Goal: Find specific page/section: Find specific page/section

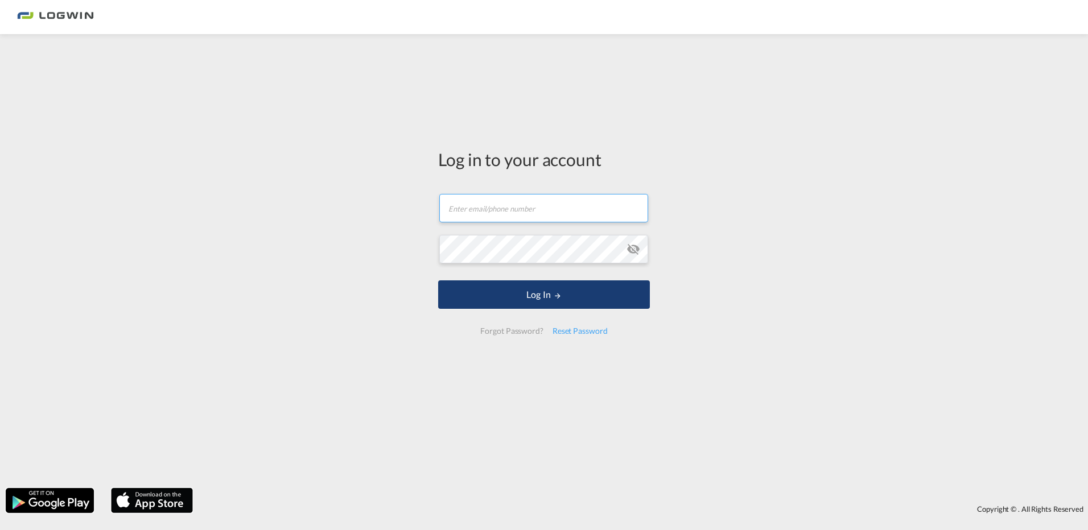
type input "[PERSON_NAME][EMAIL_ADDRESS][DOMAIN_NAME]"
click at [480, 289] on button "Log In" at bounding box center [544, 295] width 212 height 28
